Goal: Task Accomplishment & Management: Manage account settings

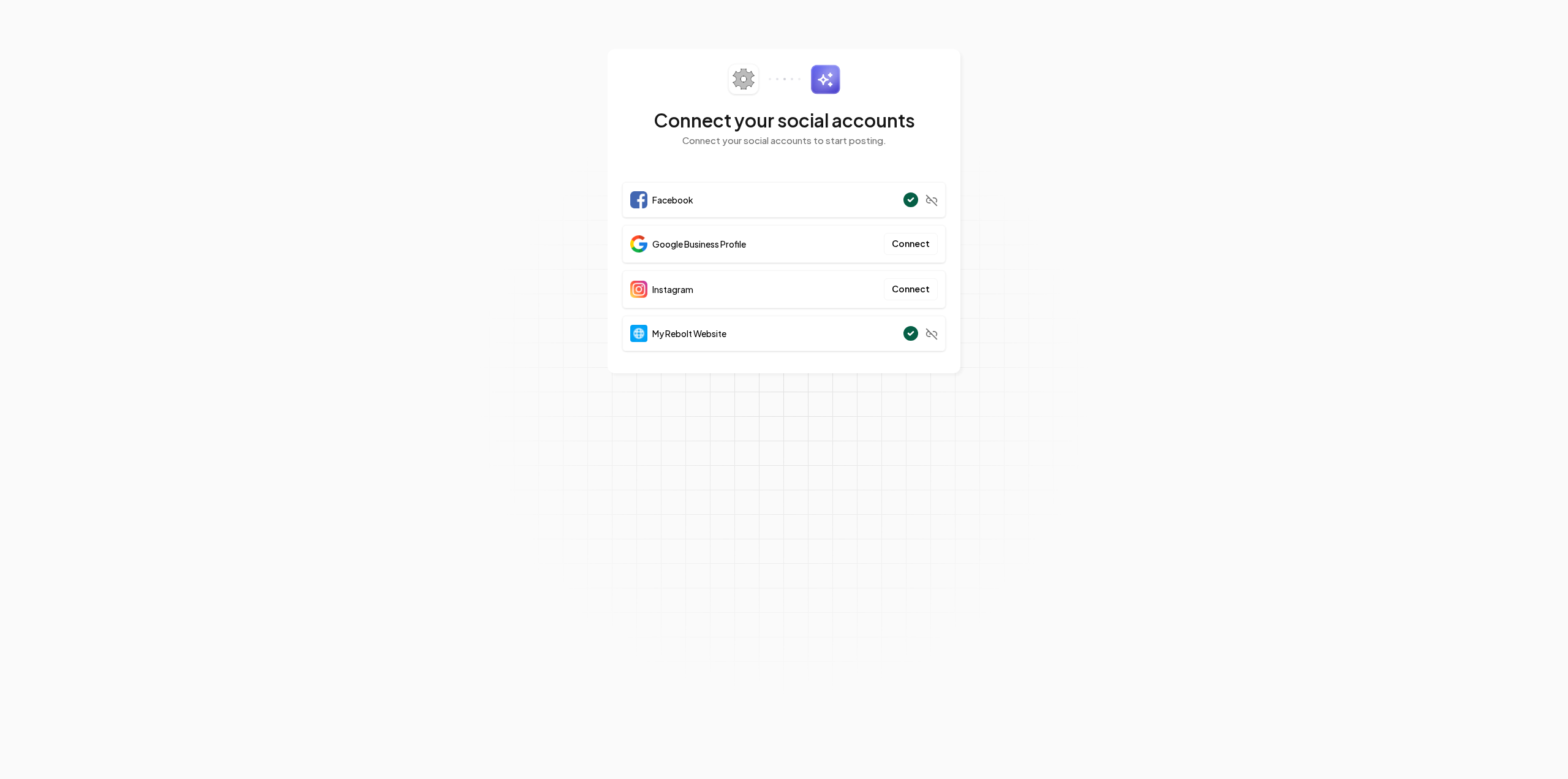
click at [729, 245] on span "Google Business Profile" at bounding box center [699, 244] width 93 height 13
click at [901, 244] on button "Connect" at bounding box center [911, 244] width 54 height 22
click at [912, 247] on button "Connect" at bounding box center [911, 244] width 54 height 22
click at [918, 243] on button "Connect" at bounding box center [911, 244] width 54 height 22
click at [904, 242] on button "Connect" at bounding box center [911, 244] width 54 height 22
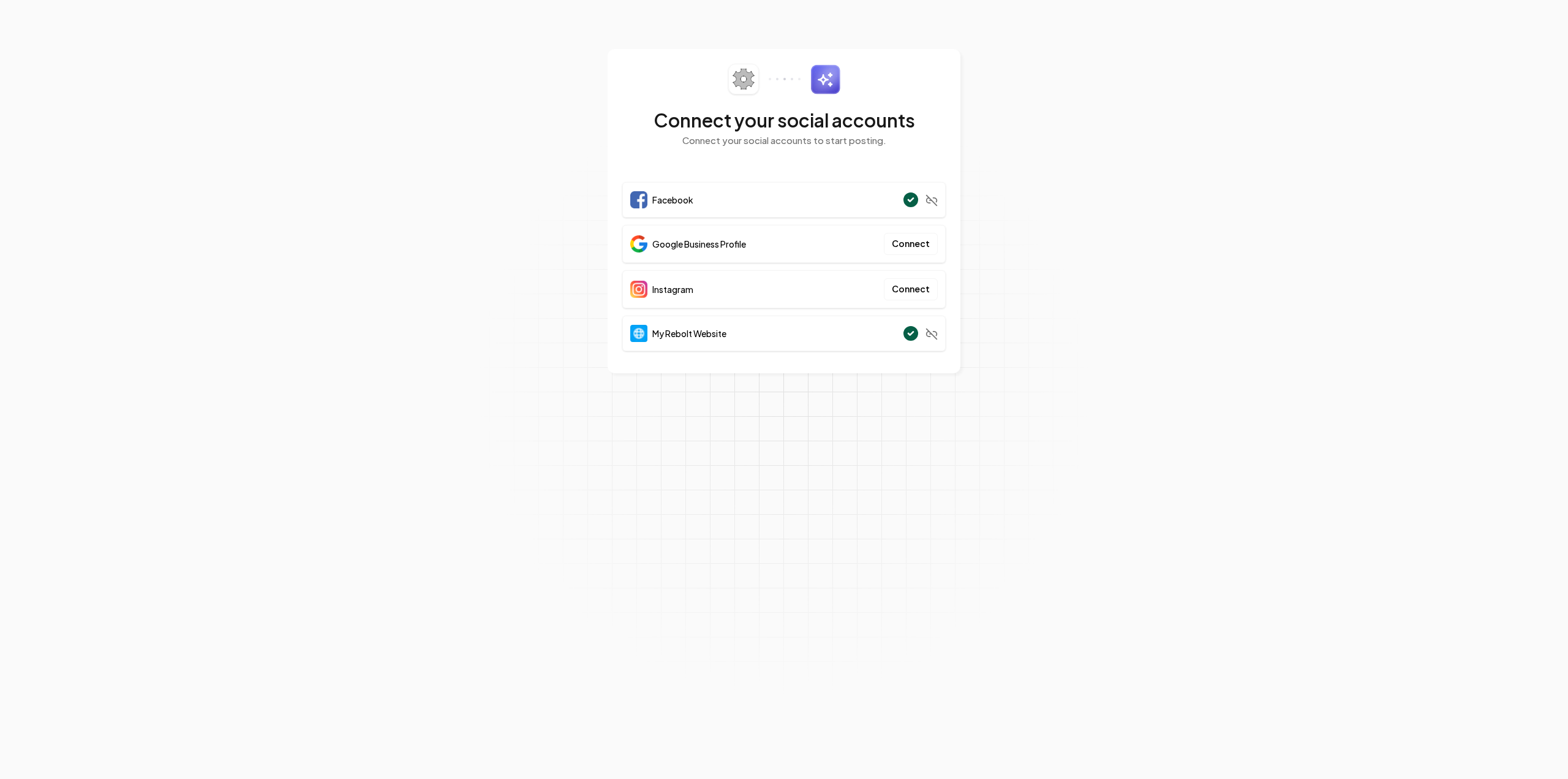
click at [779, 117] on h2 "Connect your social accounts" at bounding box center [784, 119] width 323 height 22
click at [500, 353] on section "Connect your social accounts Connect your social accounts to start posting. Fac…" at bounding box center [784, 389] width 1568 height 779
click at [538, 300] on section "Connect your social accounts Connect your social accounts to start posting. Fac…" at bounding box center [784, 389] width 1568 height 779
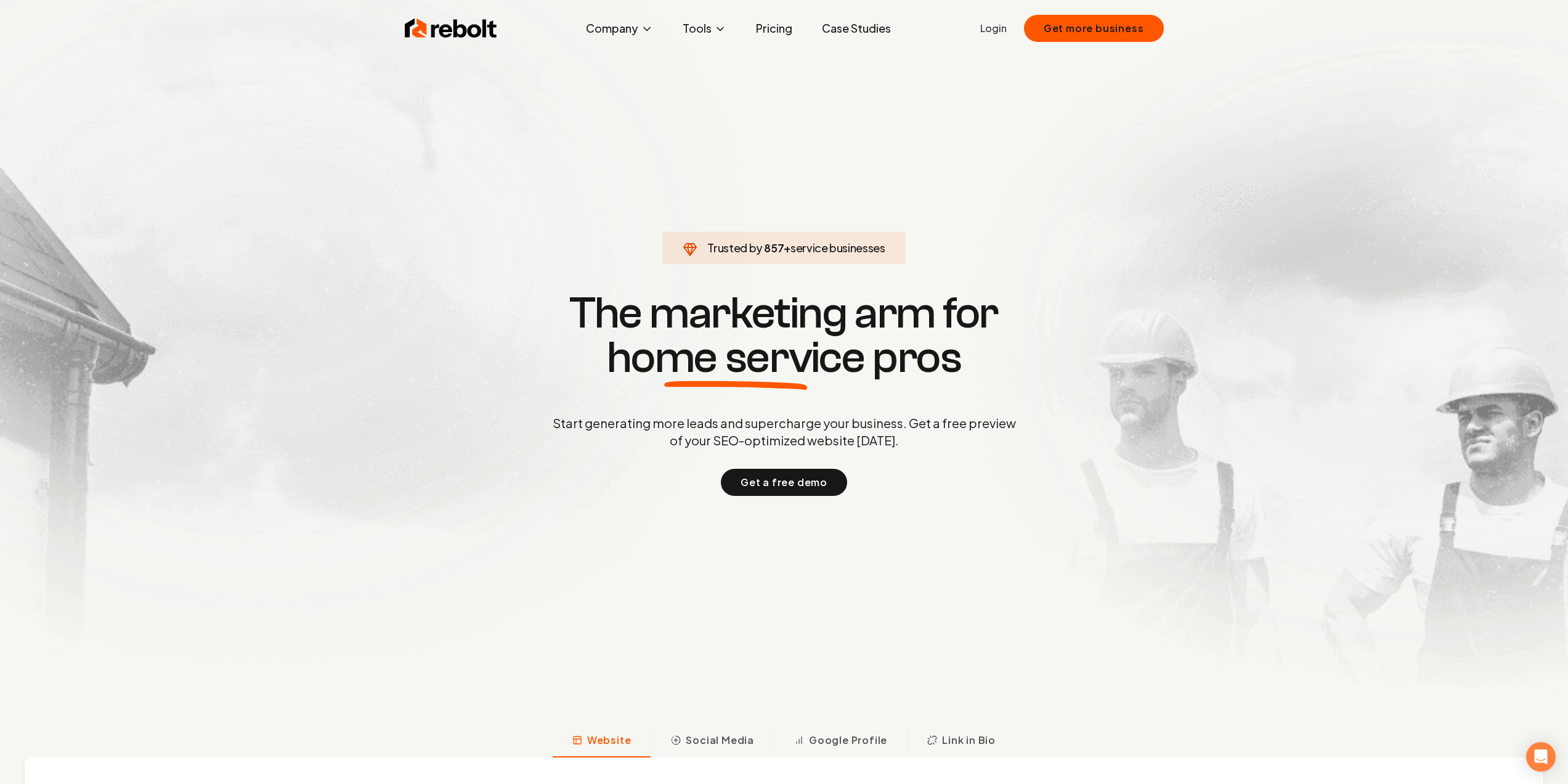
click at [983, 28] on div "Rebolt Company About Blog Jobs Tools Google Review QR Code Generator Google Bus…" at bounding box center [784, 28] width 788 height 37
click at [993, 30] on link "Login" at bounding box center [993, 28] width 26 height 15
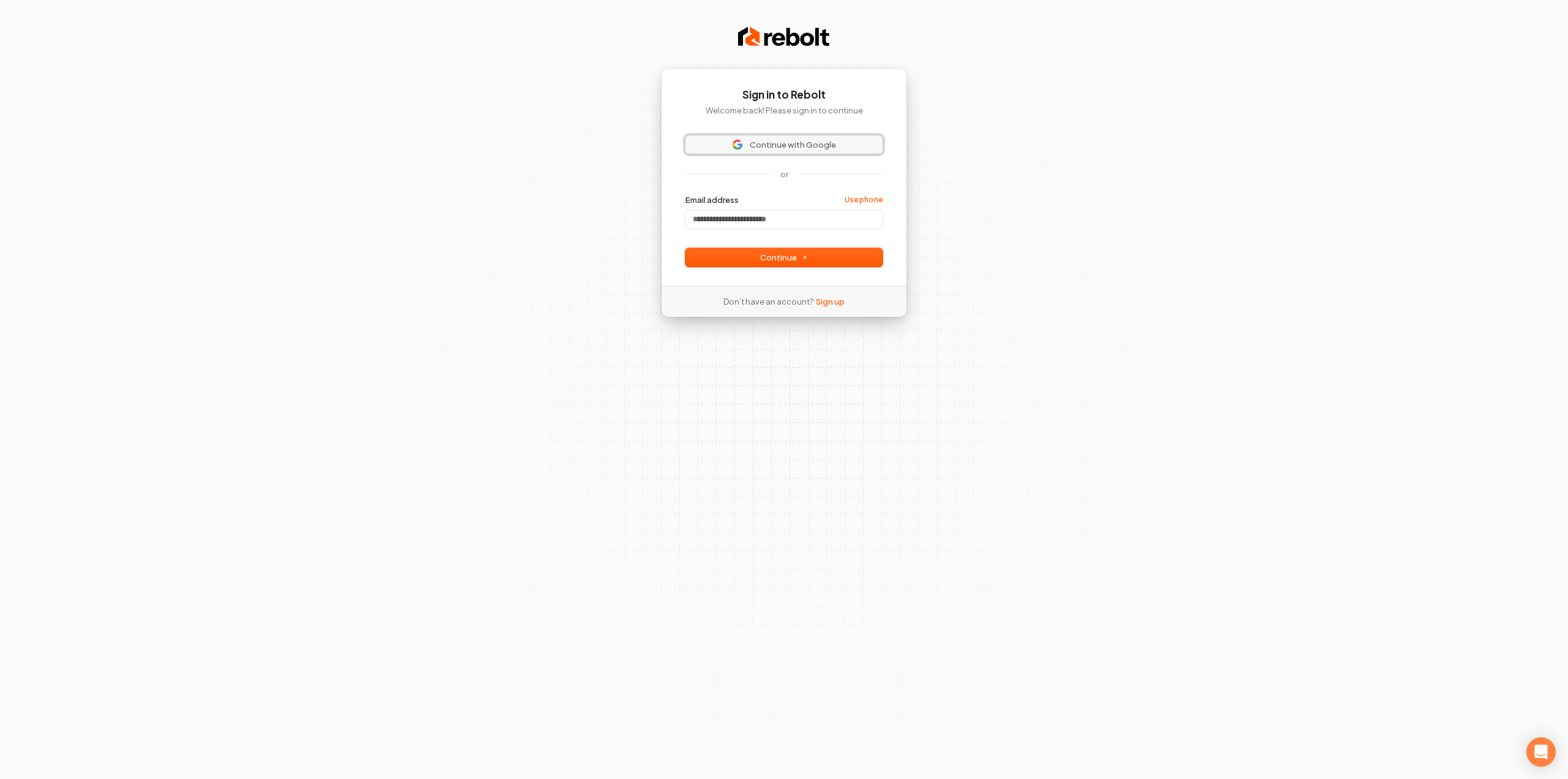
click at [773, 144] on span "Continue with Google" at bounding box center [793, 143] width 87 height 11
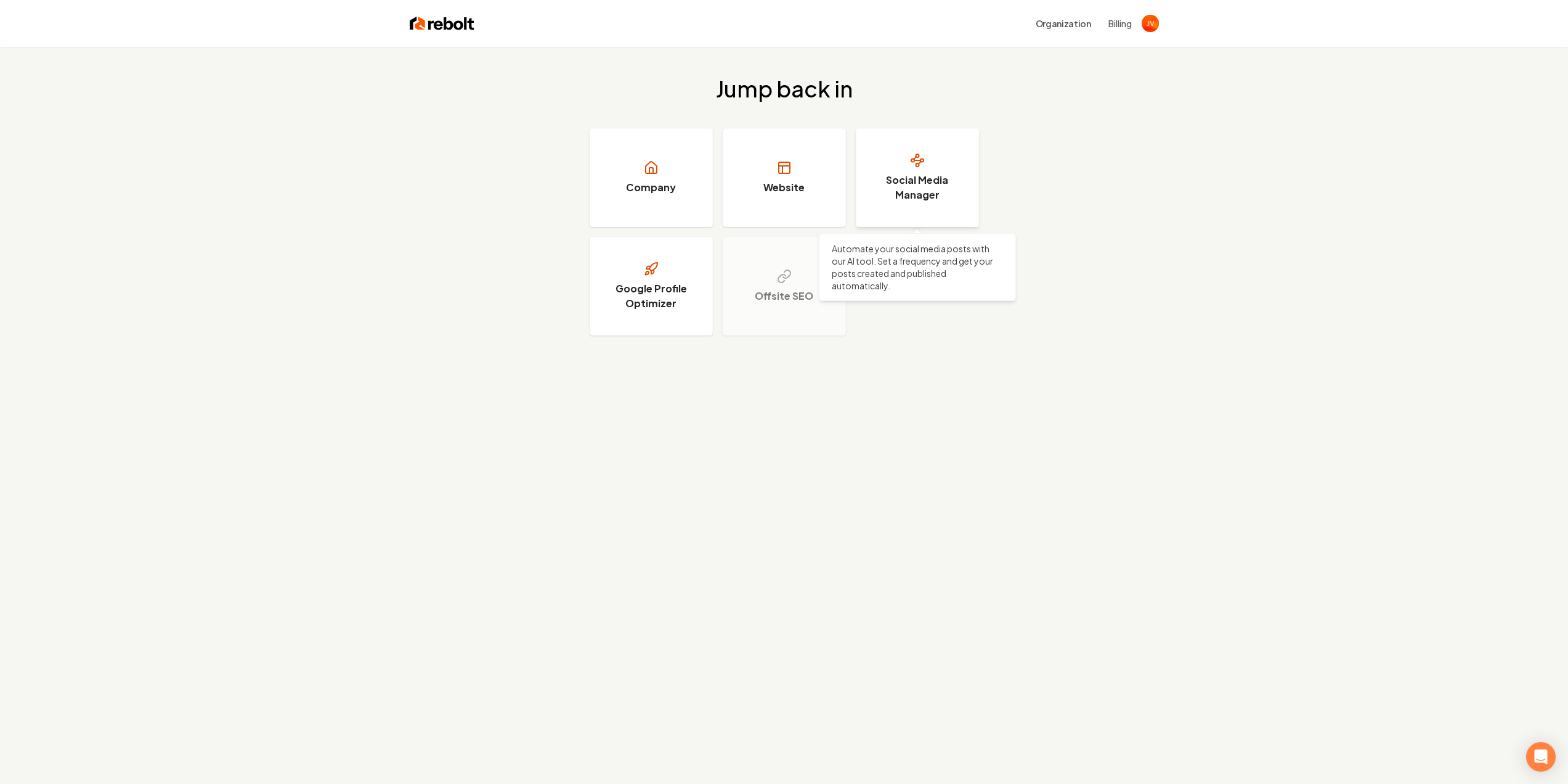
click at [953, 196] on h3 "Social Media Manager" at bounding box center [917, 187] width 92 height 30
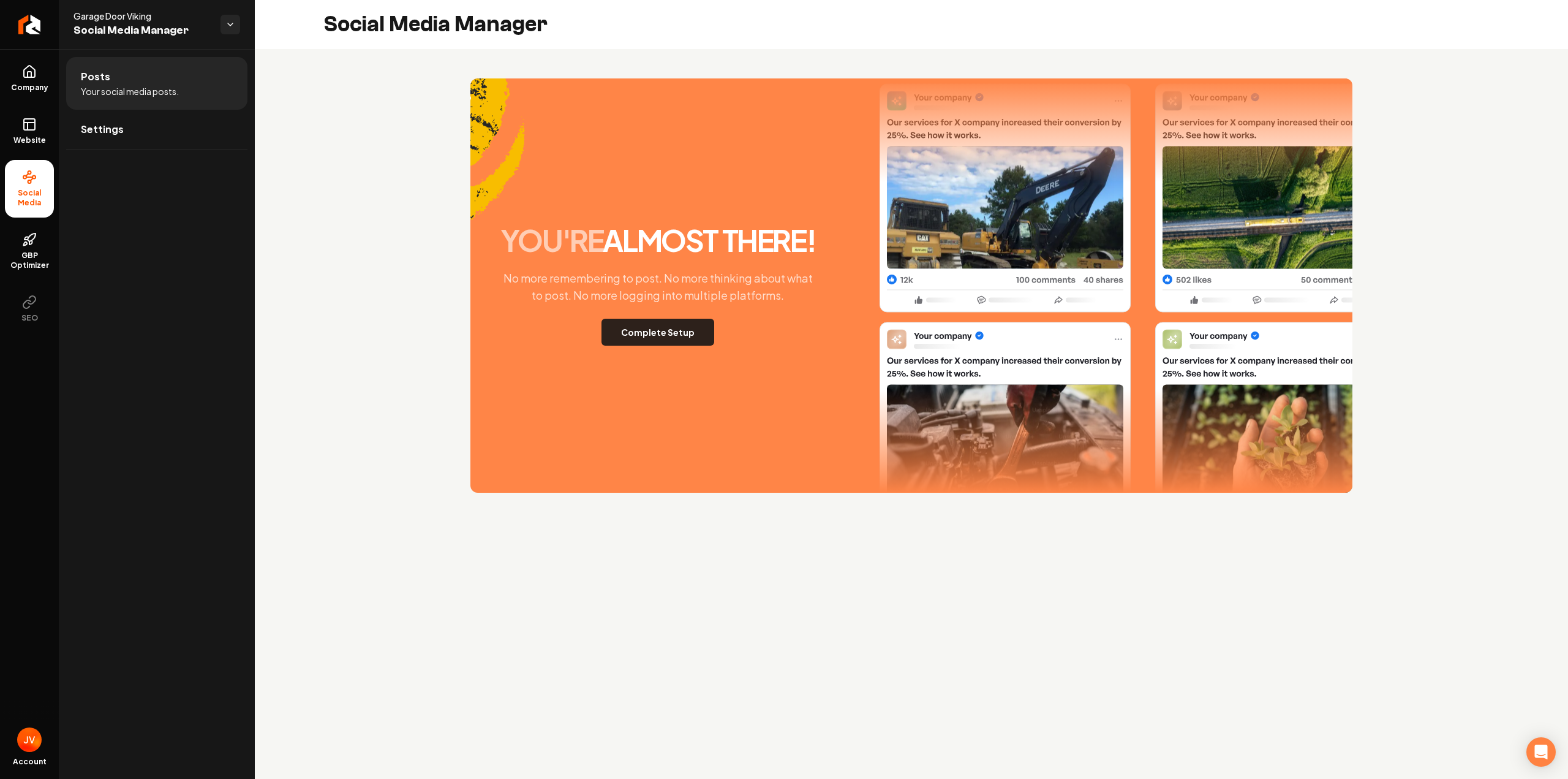
click at [694, 325] on button "Complete Setup" at bounding box center [657, 332] width 113 height 27
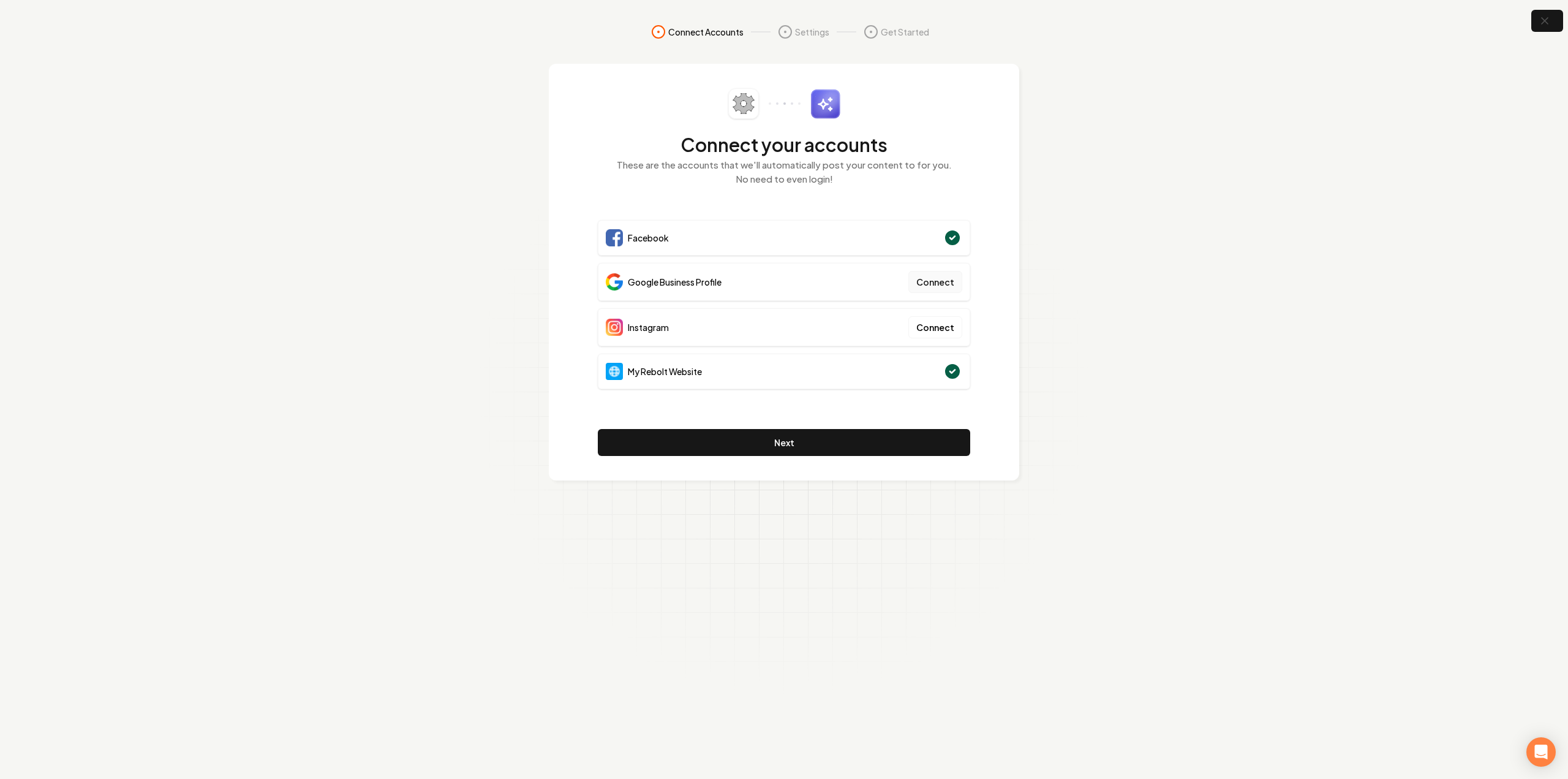
click at [937, 284] on button "Connect" at bounding box center [936, 281] width 54 height 22
click at [709, 26] on span "Connect Accounts" at bounding box center [706, 32] width 75 height 13
click at [793, 28] on div "Settings" at bounding box center [803, 31] width 51 height 14
click at [752, 444] on button "Next" at bounding box center [784, 442] width 373 height 27
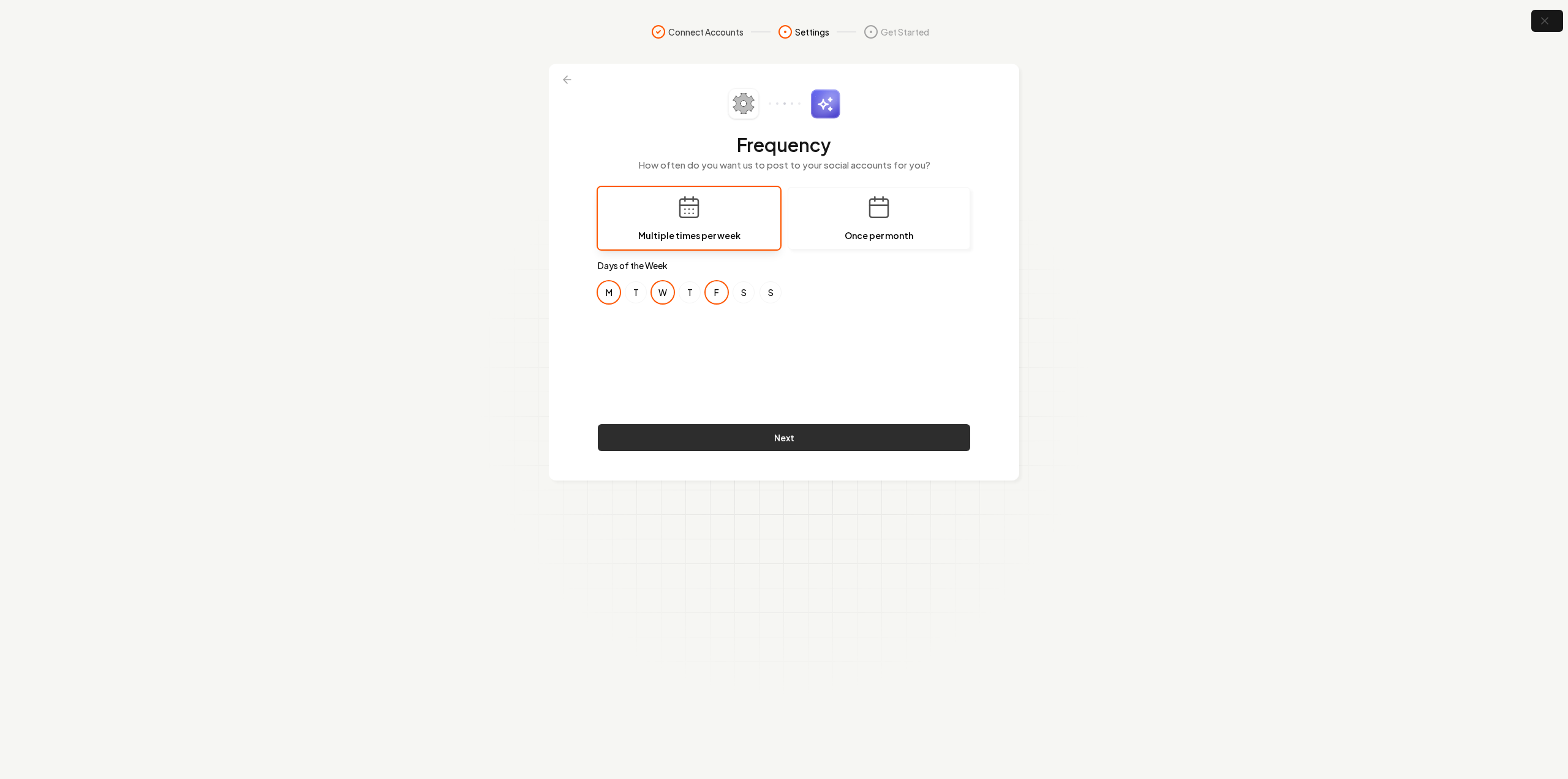
click at [790, 429] on button "Next" at bounding box center [784, 437] width 373 height 27
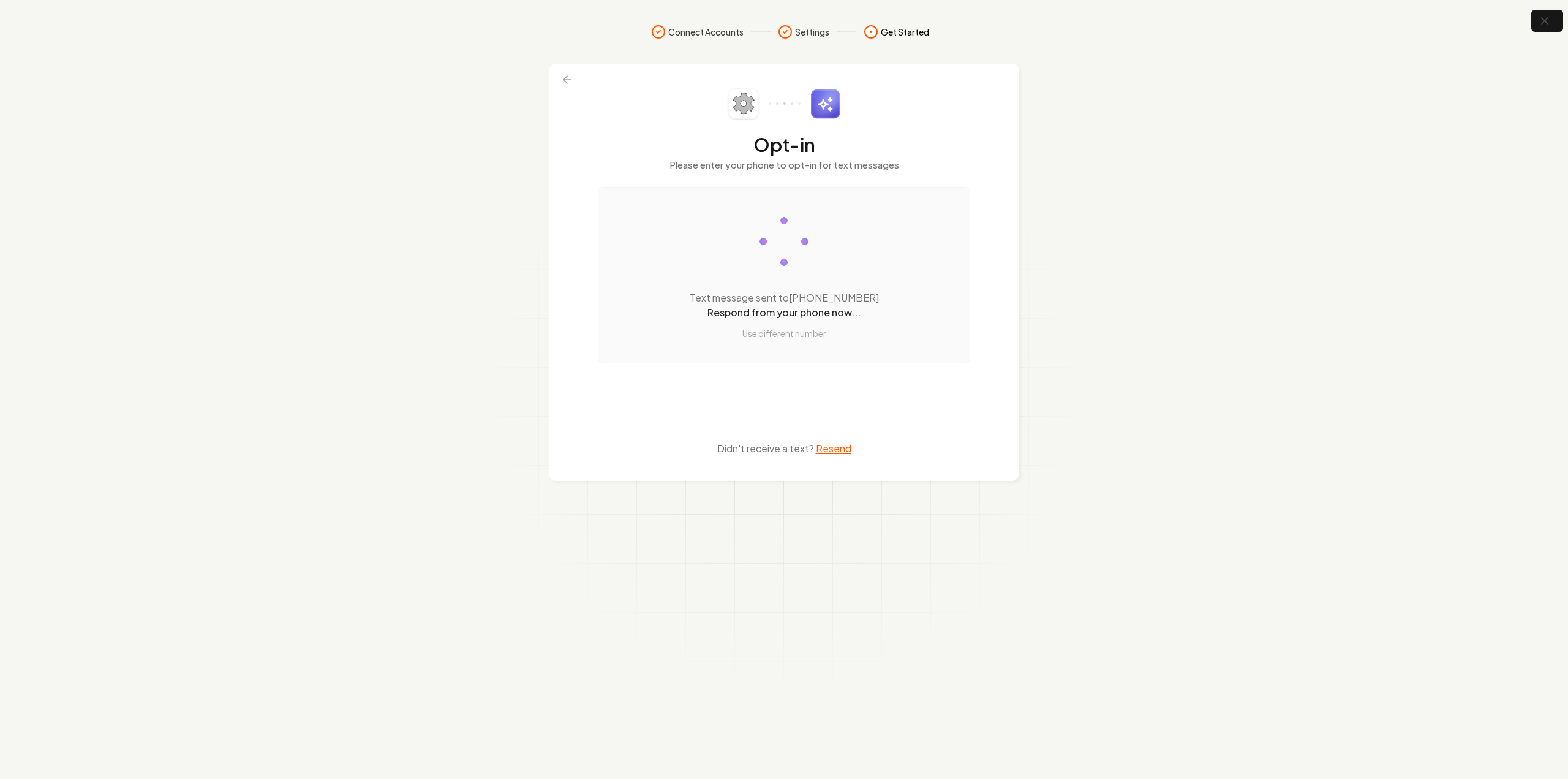
click at [775, 366] on div "Opt-in Please enter your phone to opt-in for text messages Text message sent to…" at bounding box center [784, 273] width 373 height 368
click at [898, 28] on span "Get Started" at bounding box center [905, 32] width 48 height 13
click at [1549, 22] on icon "button" at bounding box center [1544, 21] width 15 height 15
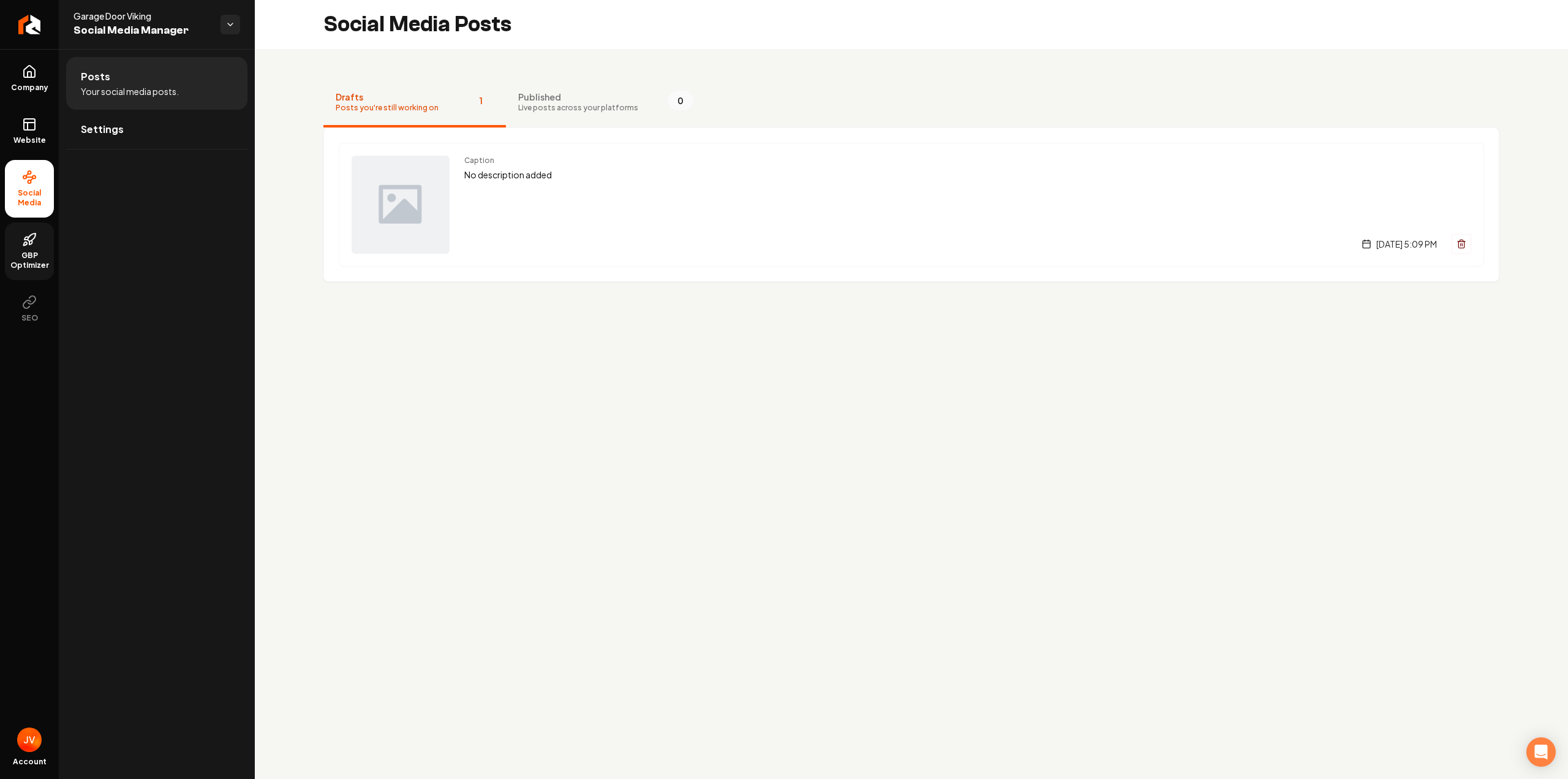
click at [30, 251] on span "GBP Optimizer" at bounding box center [29, 260] width 49 height 19
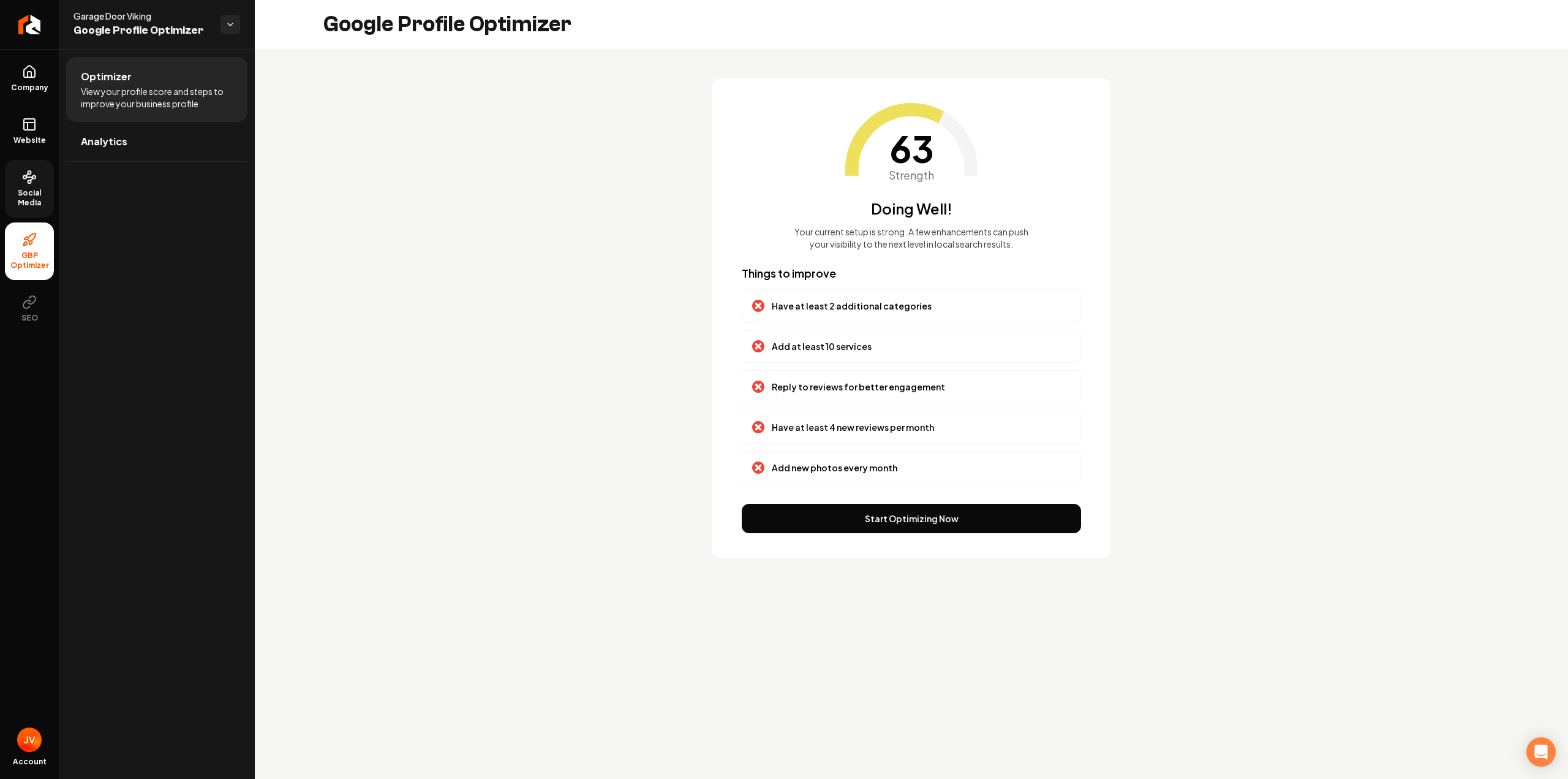
click at [29, 203] on span "Social Media" at bounding box center [29, 197] width 49 height 19
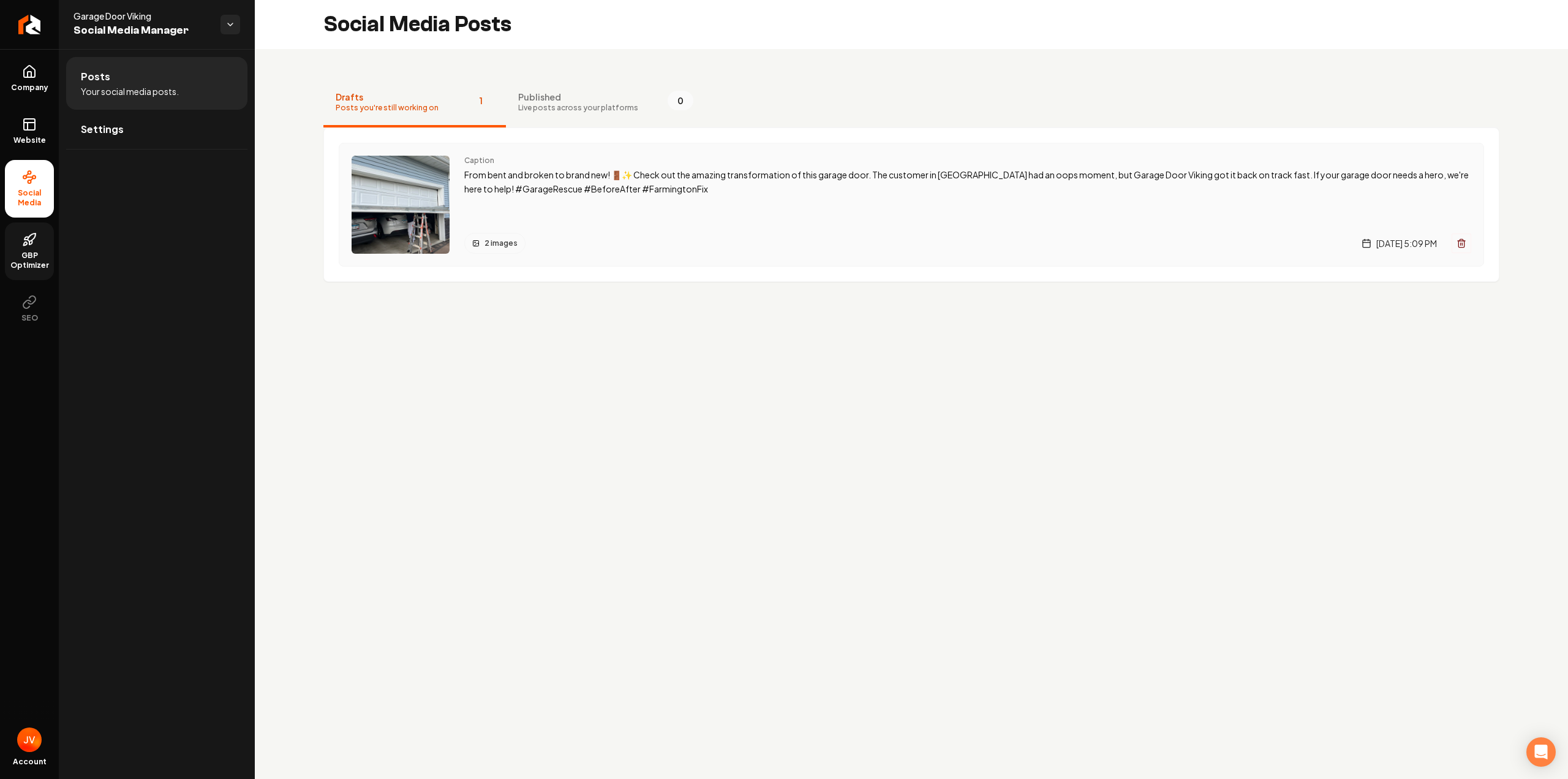
click at [632, 229] on div "Caption From bent and broken to brand new! 🚪✨ Check out the amazing transformat…" at bounding box center [967, 205] width 1007 height 98
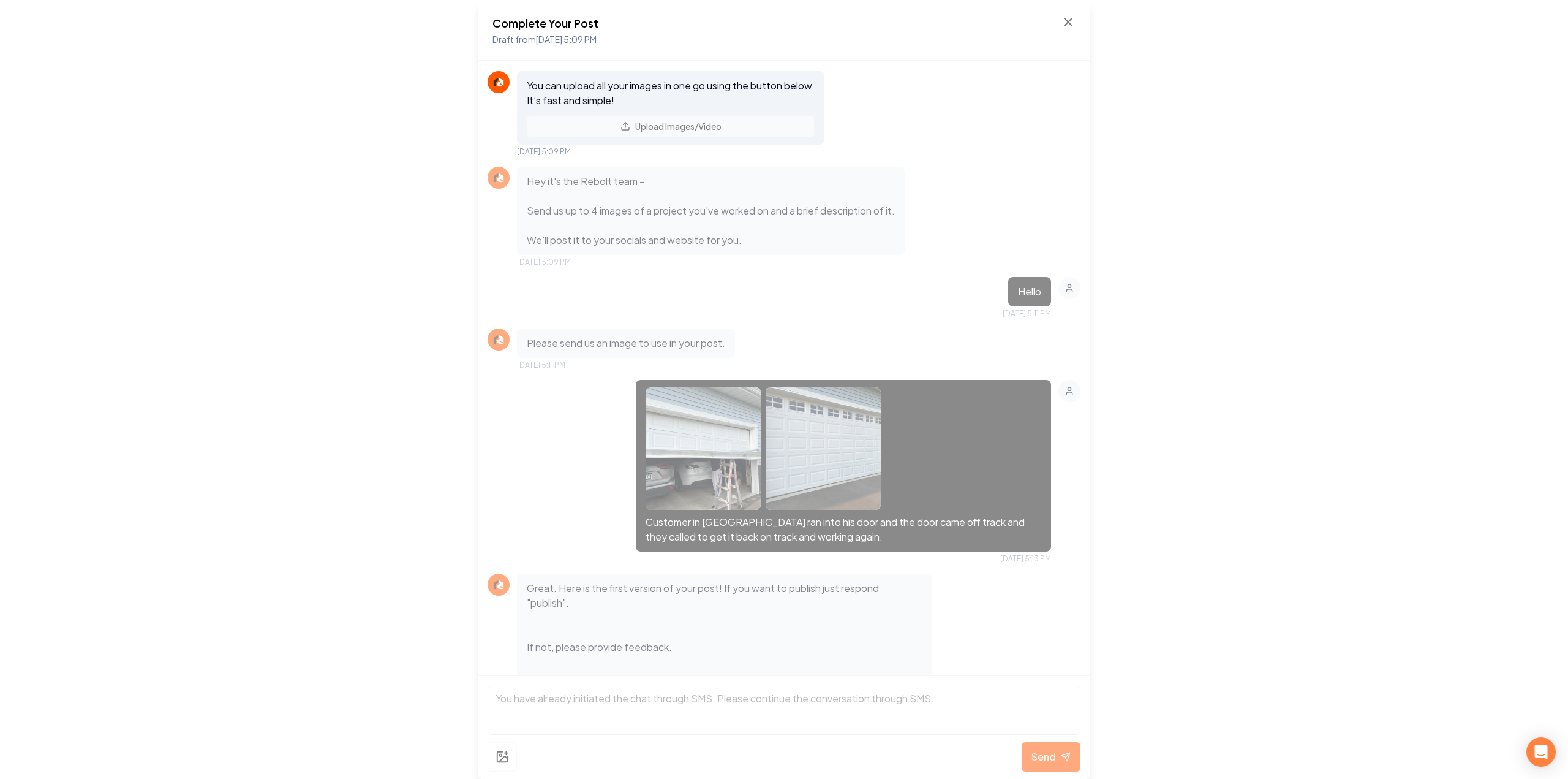
scroll to position [164, 0]
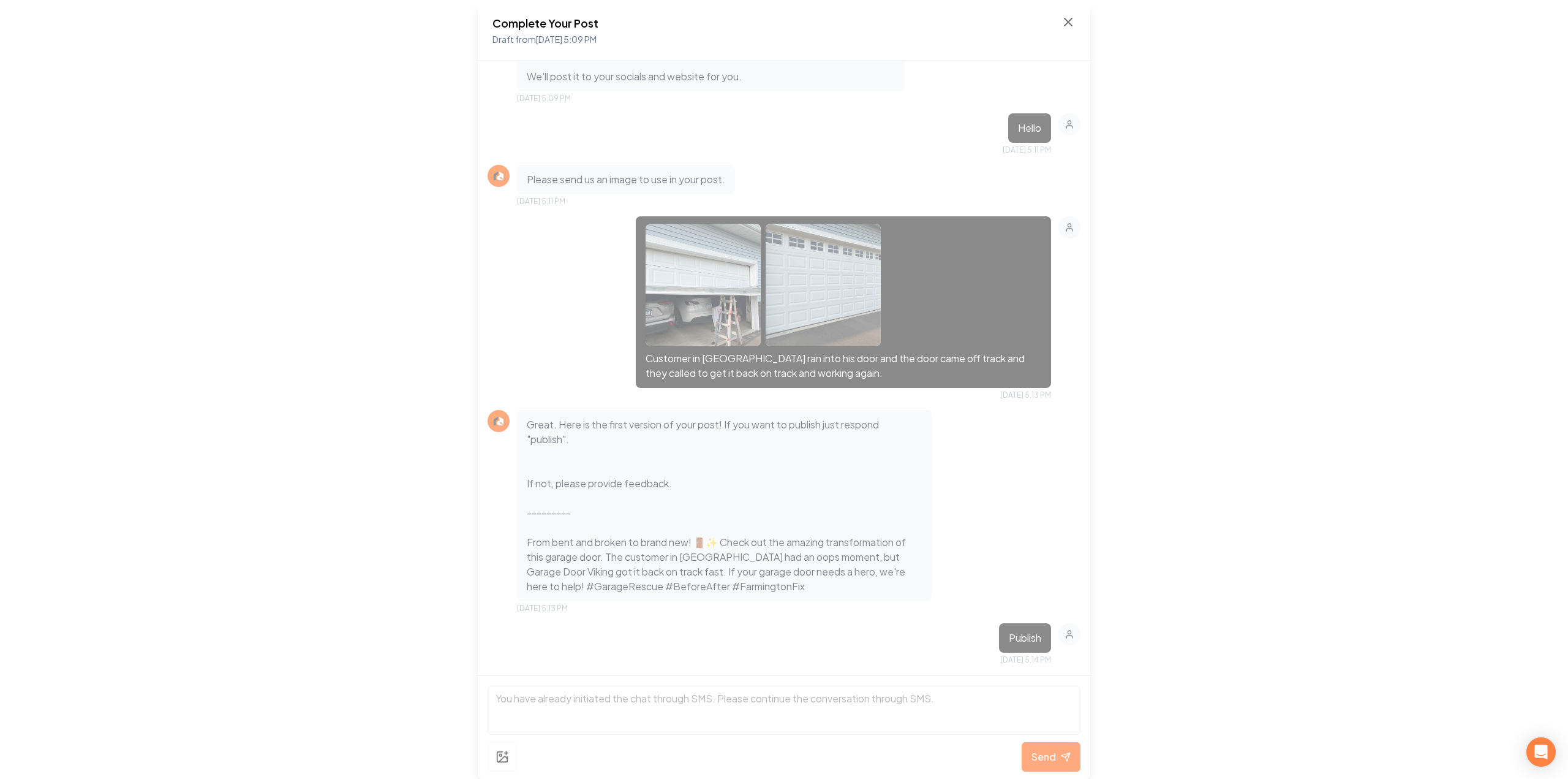
click at [347, 383] on div "Complete Your Post Draft from [DATE] 5:09 PM You can upload all your images in …" at bounding box center [784, 389] width 1568 height 779
